Goal: Information Seeking & Learning: Learn about a topic

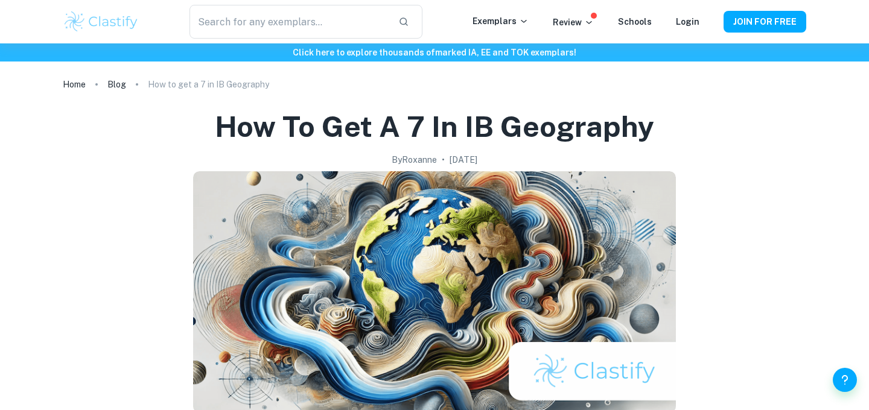
scroll to position [32, 0]
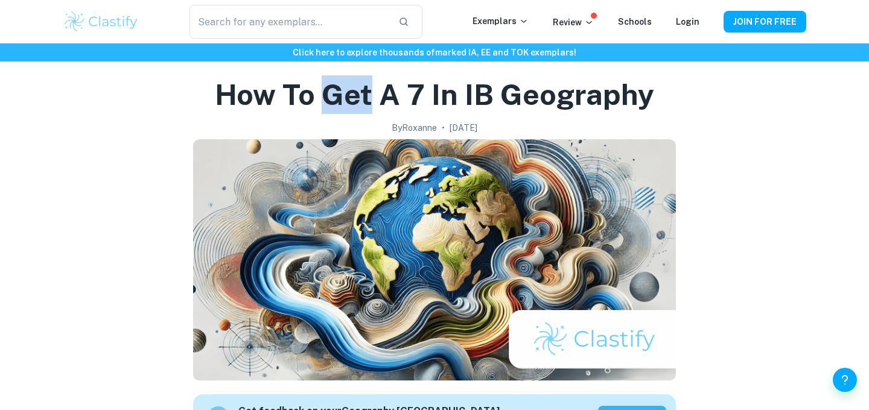
click at [343, 91] on h1 "How to get a 7 in IB Geography" at bounding box center [434, 94] width 439 height 39
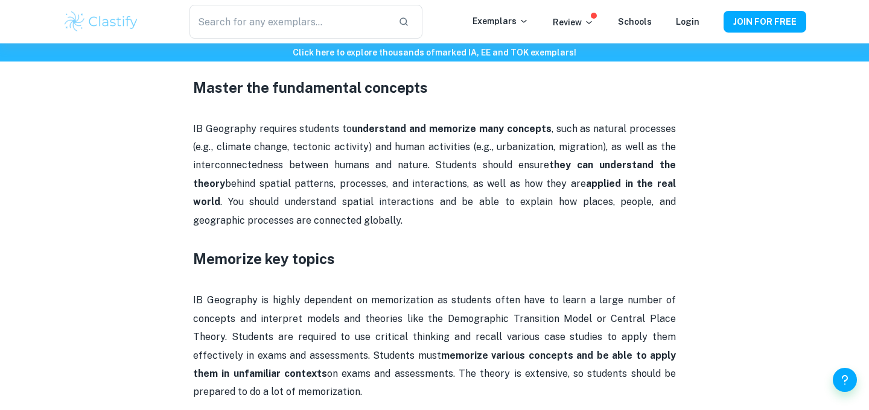
scroll to position [574, 0]
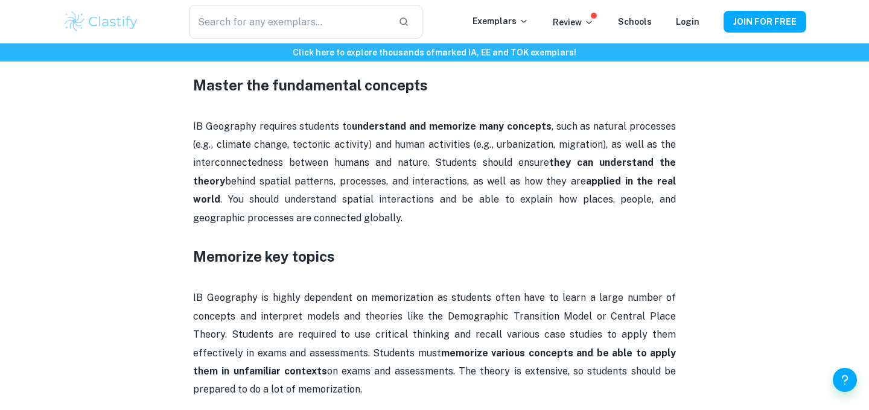
click at [296, 83] on strong "Master the fundamental concepts" at bounding box center [310, 85] width 235 height 17
click at [297, 128] on p "IB Geography requires students to understand and memorize many concepts , such …" at bounding box center [434, 173] width 483 height 110
click at [316, 86] on strong "Master the fundamental concepts" at bounding box center [310, 85] width 235 height 17
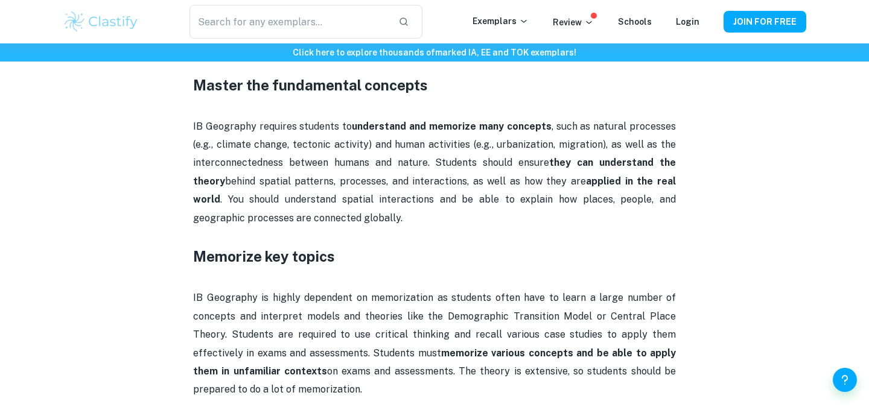
click at [324, 148] on p "IB Geography requires students to understand and memorize many concepts , such …" at bounding box center [434, 173] width 483 height 110
click at [466, 204] on p "IB Geography requires students to understand and memorize many concepts , such …" at bounding box center [434, 173] width 483 height 110
